Goal: Find specific page/section: Find specific page/section

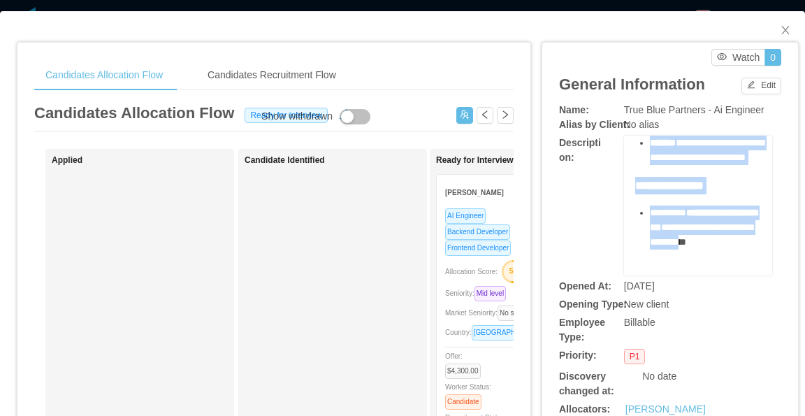
drag, startPoint x: 628, startPoint y: 161, endPoint x: 705, endPoint y: 231, distance: 103.5
copy div "**********"
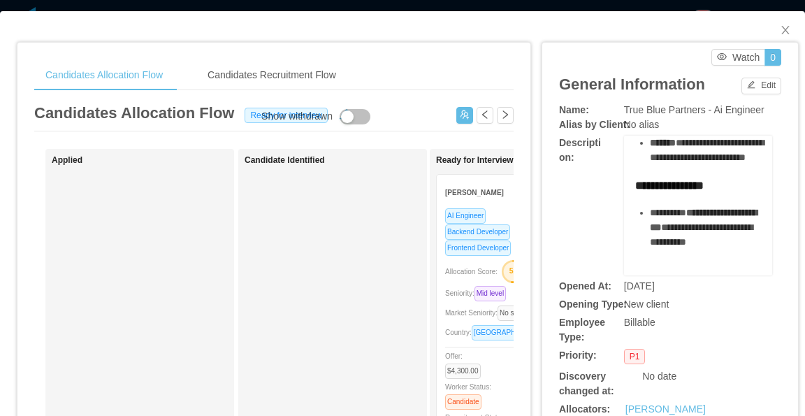
click at [731, 311] on div "Opening Type: New client" at bounding box center [670, 304] width 222 height 15
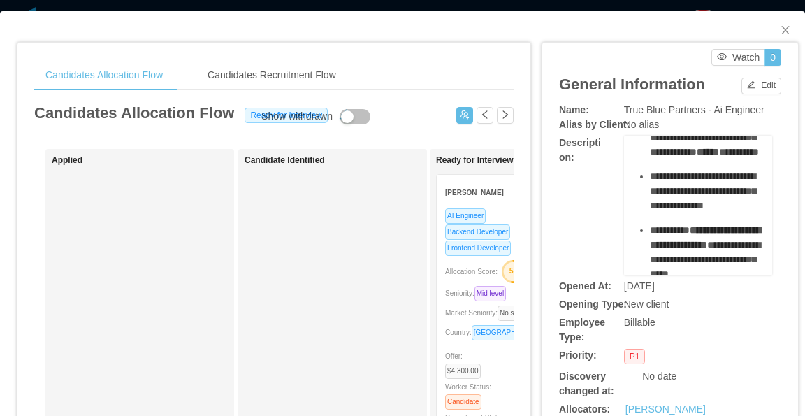
scroll to position [70, 0]
